Goal: Find contact information: Find contact information

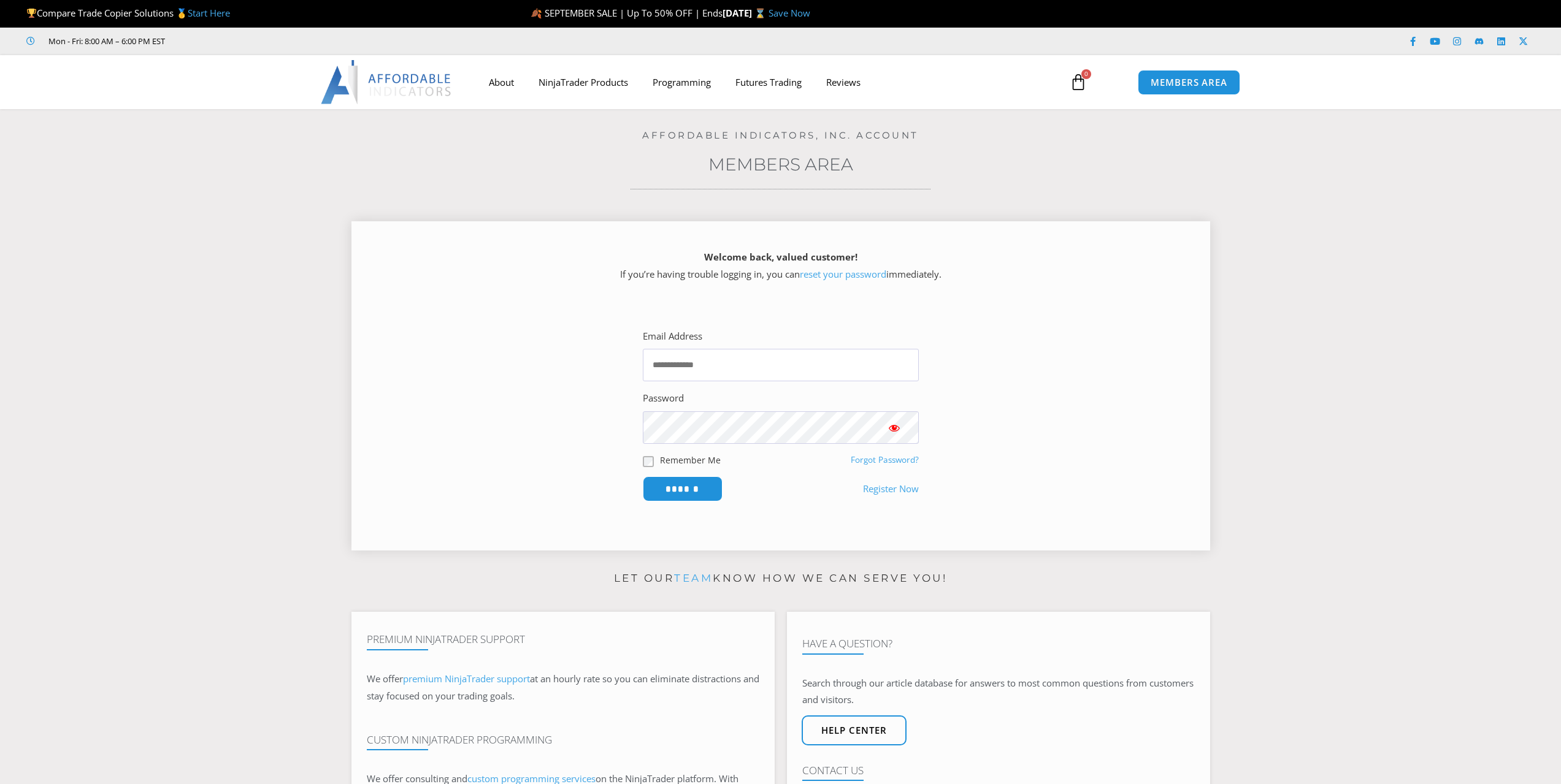
type input "**********"
click at [683, 489] on input "******" at bounding box center [682, 488] width 84 height 26
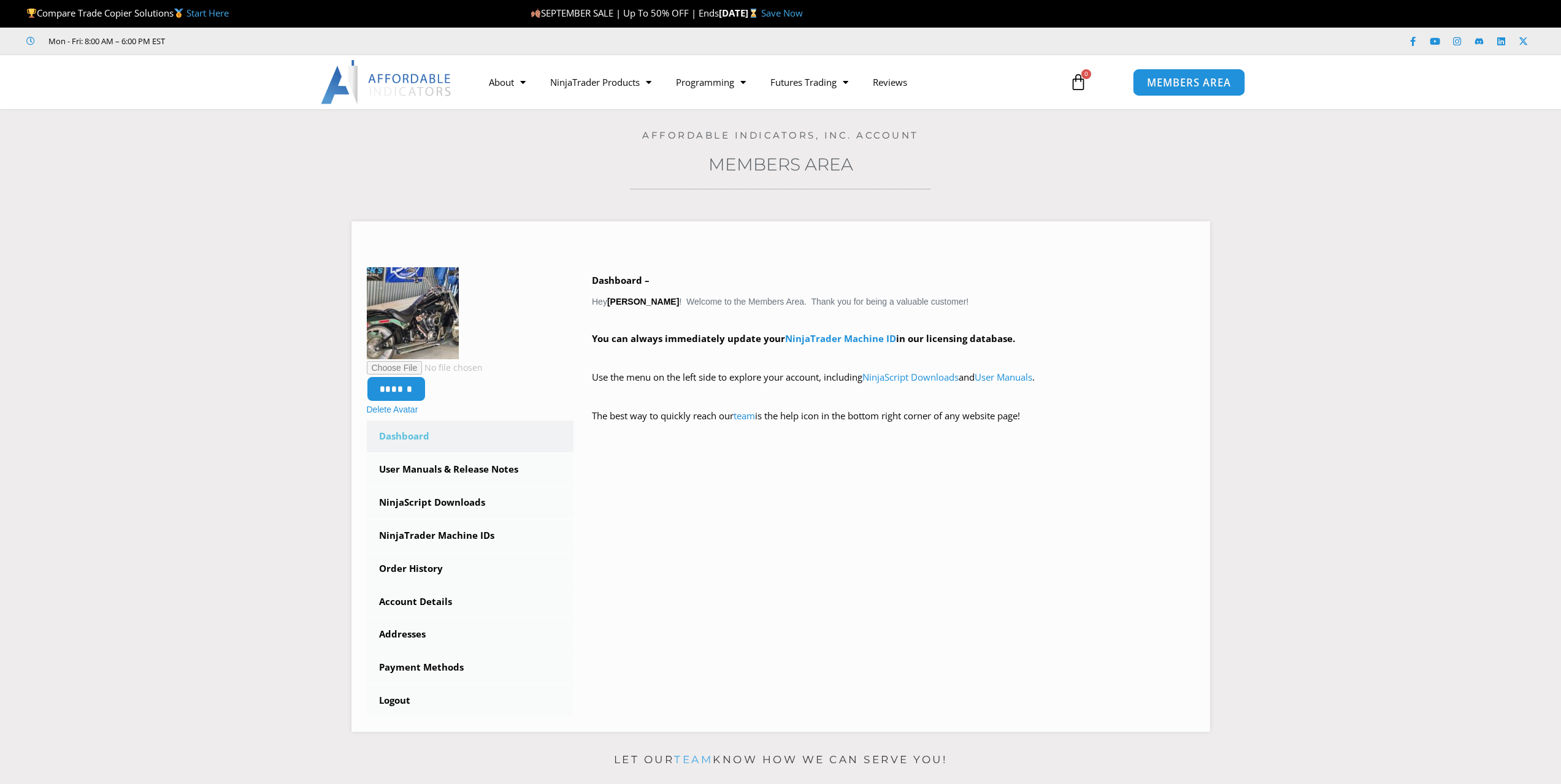
click at [1192, 89] on link "MEMBERS AREA" at bounding box center [1188, 81] width 112 height 27
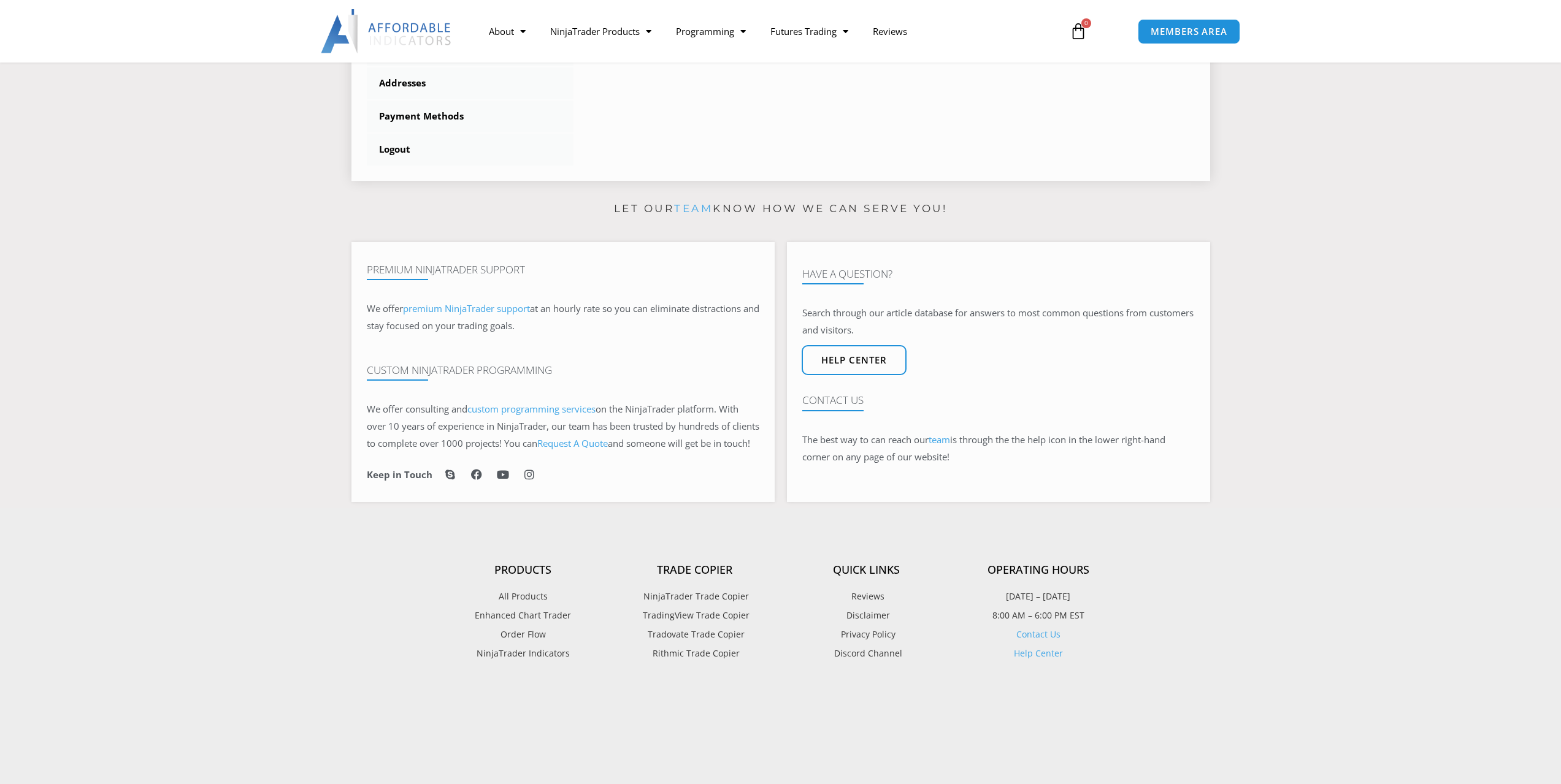
scroll to position [552, 0]
click at [867, 366] on span "Help center" at bounding box center [854, 360] width 73 height 11
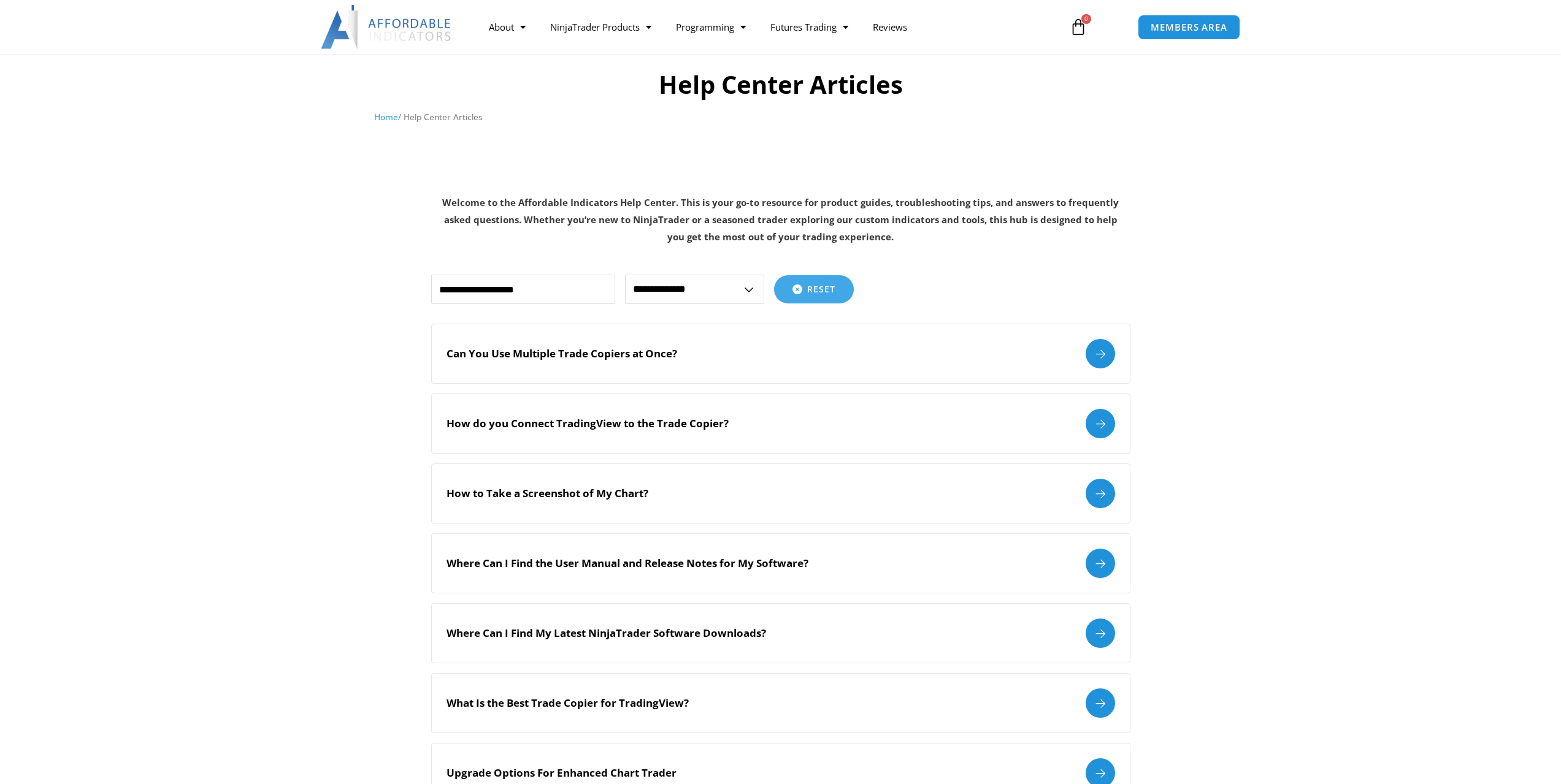
scroll to position [77, 0]
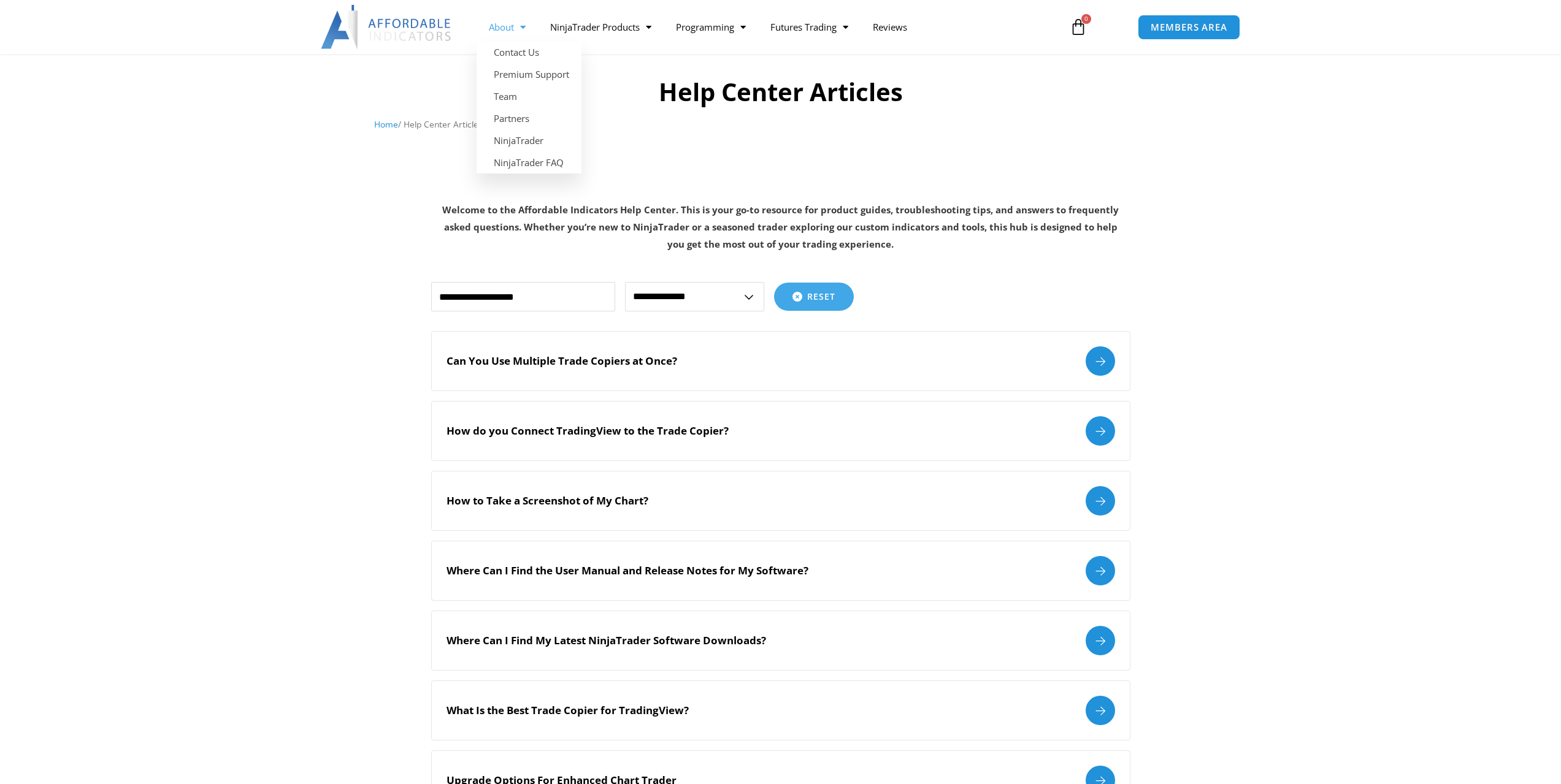
click at [506, 26] on link "About" at bounding box center [507, 26] width 62 height 28
click at [506, 27] on link "About" at bounding box center [507, 26] width 62 height 28
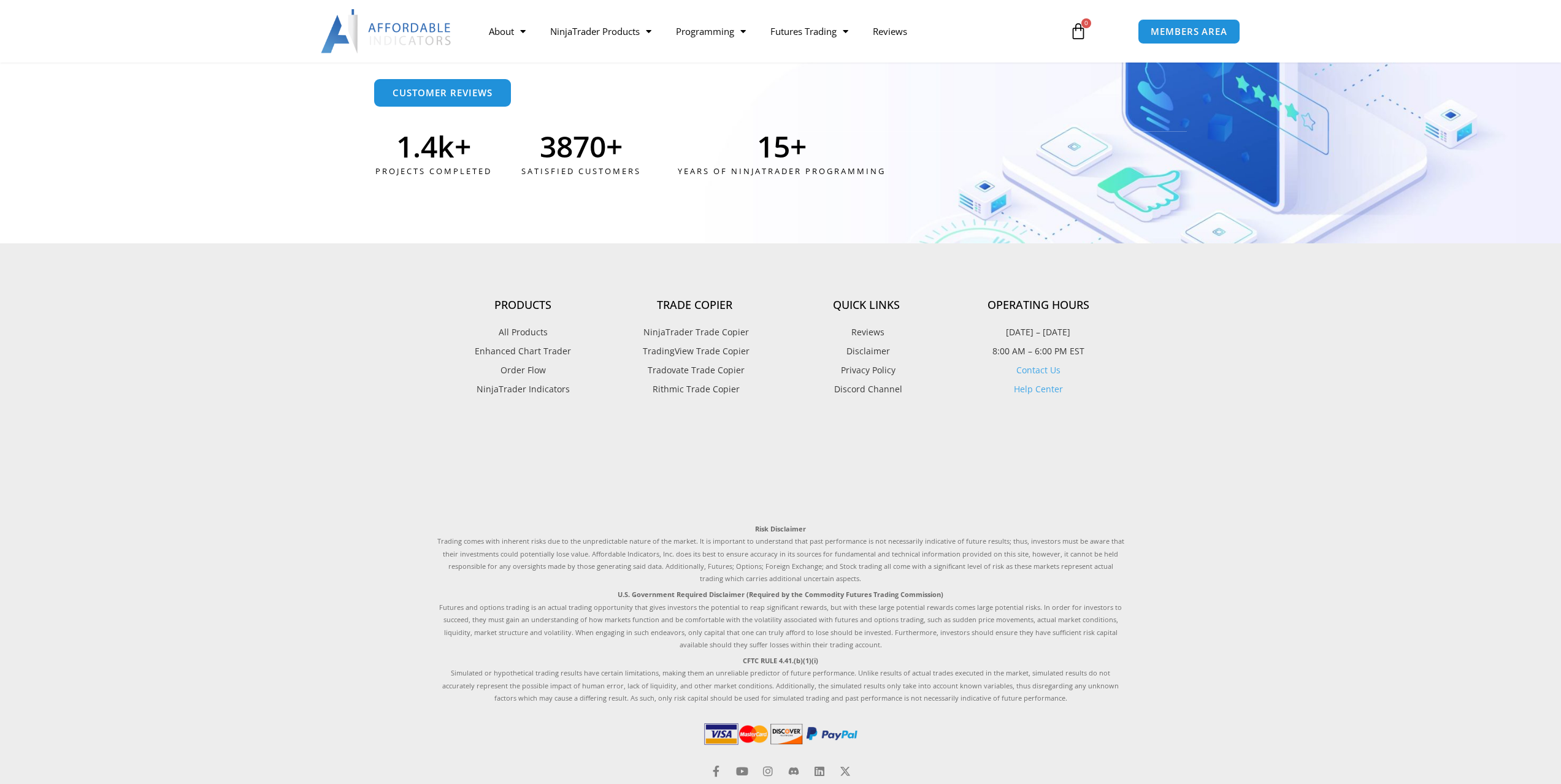
scroll to position [3296, 0]
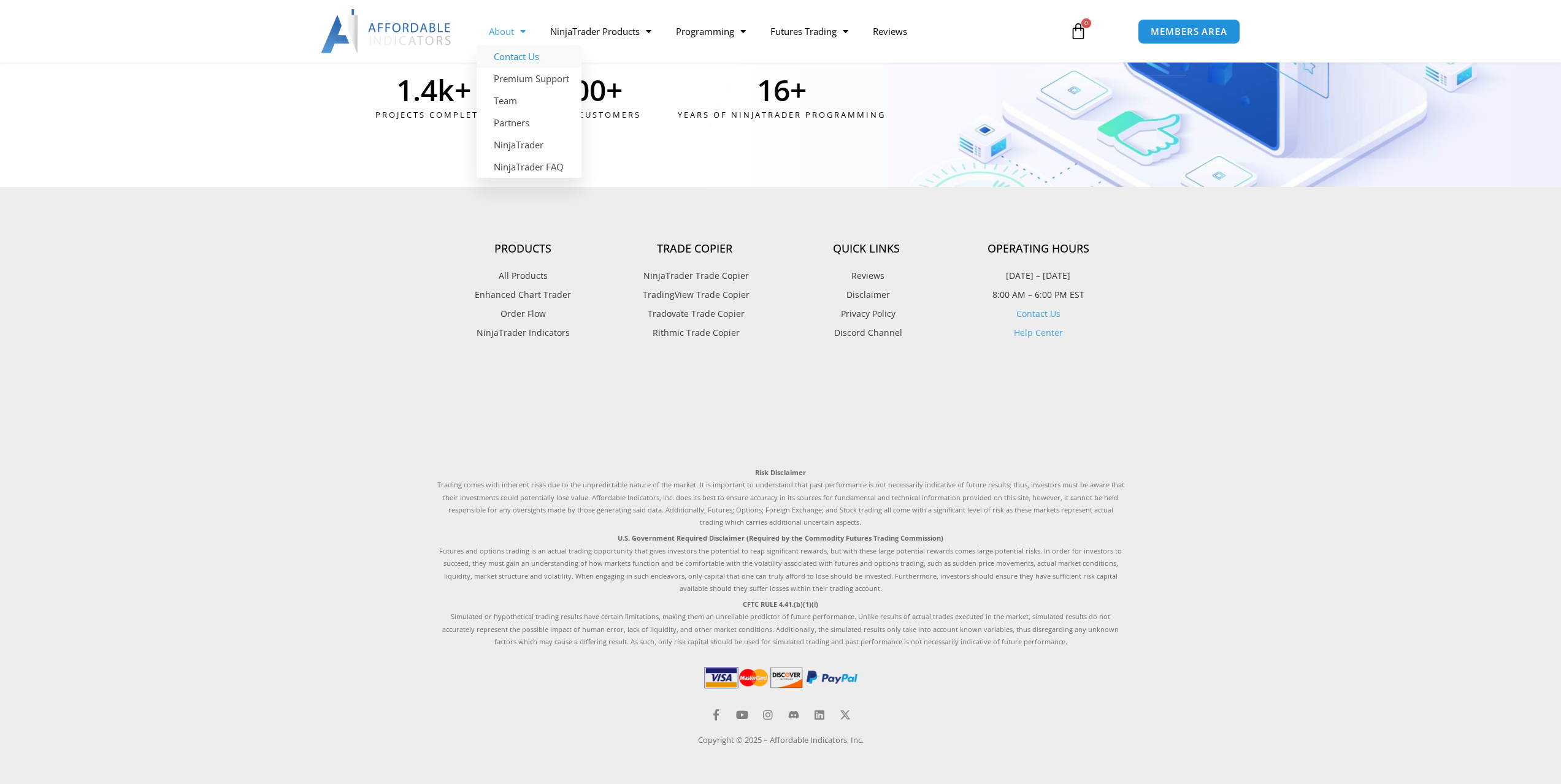
click at [514, 56] on link "Contact Us" at bounding box center [529, 56] width 105 height 23
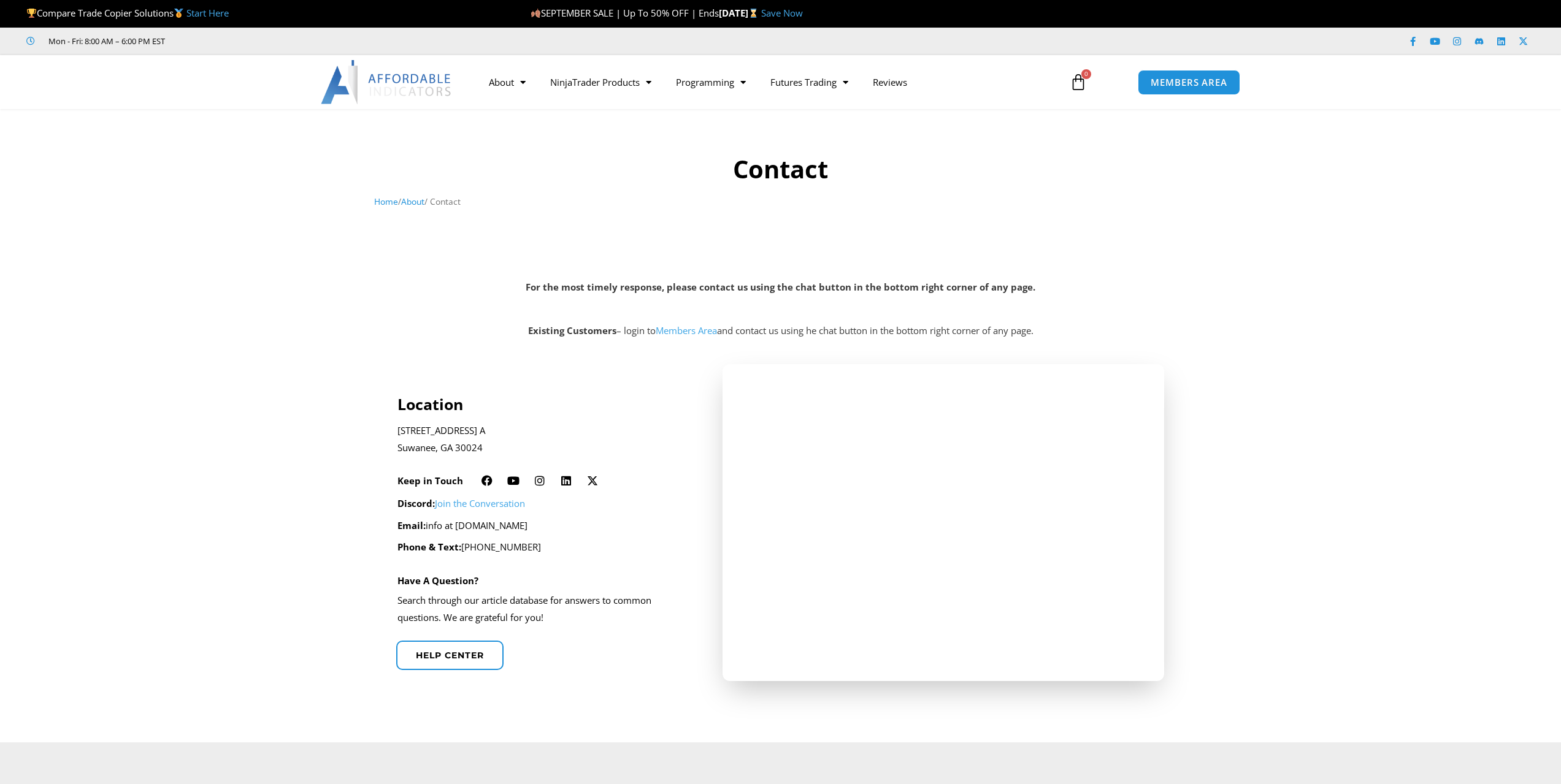
click at [676, 331] on link "Members Area" at bounding box center [686, 330] width 62 height 13
